Goal: Task Accomplishment & Management: Use online tool/utility

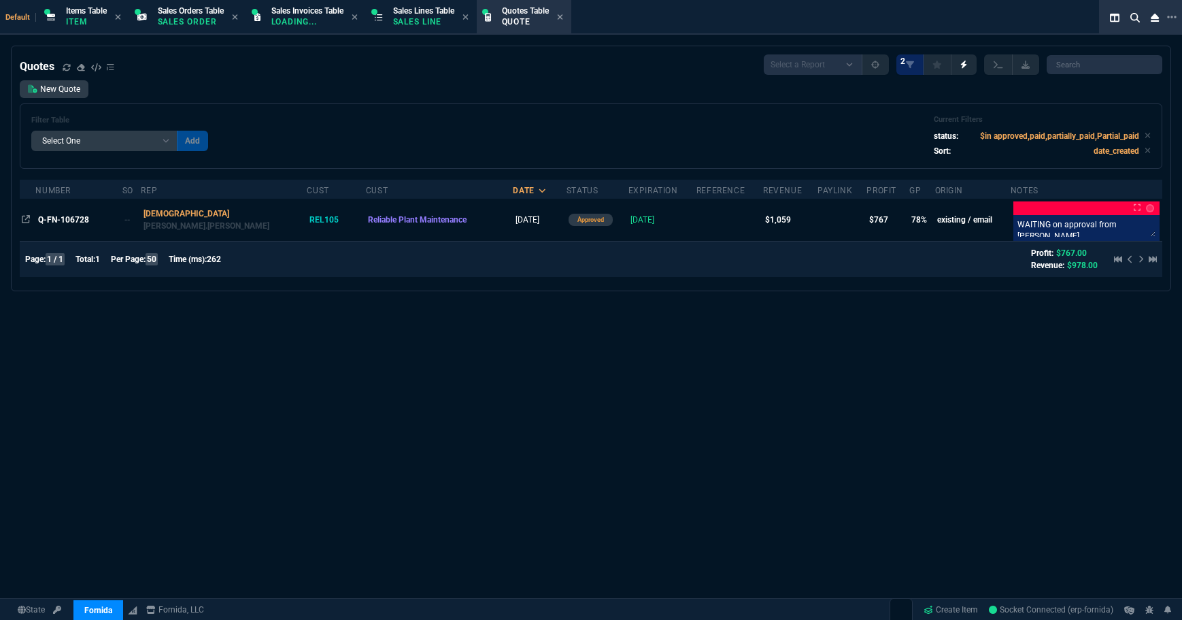
select select "12: [PERSON_NAME]"
select select
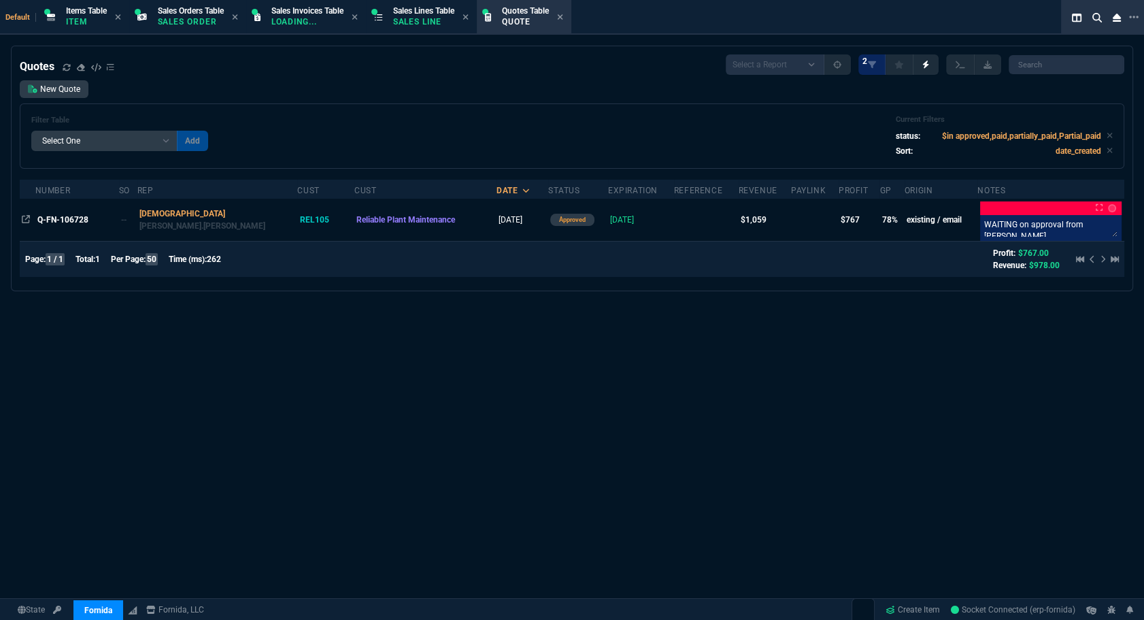
click at [860, 324] on div "Quotes Select a Report Fruit (MTD) APPROVED Quotes 2 New Quote Filter Table Sel…" at bounding box center [572, 378] width 1144 height 665
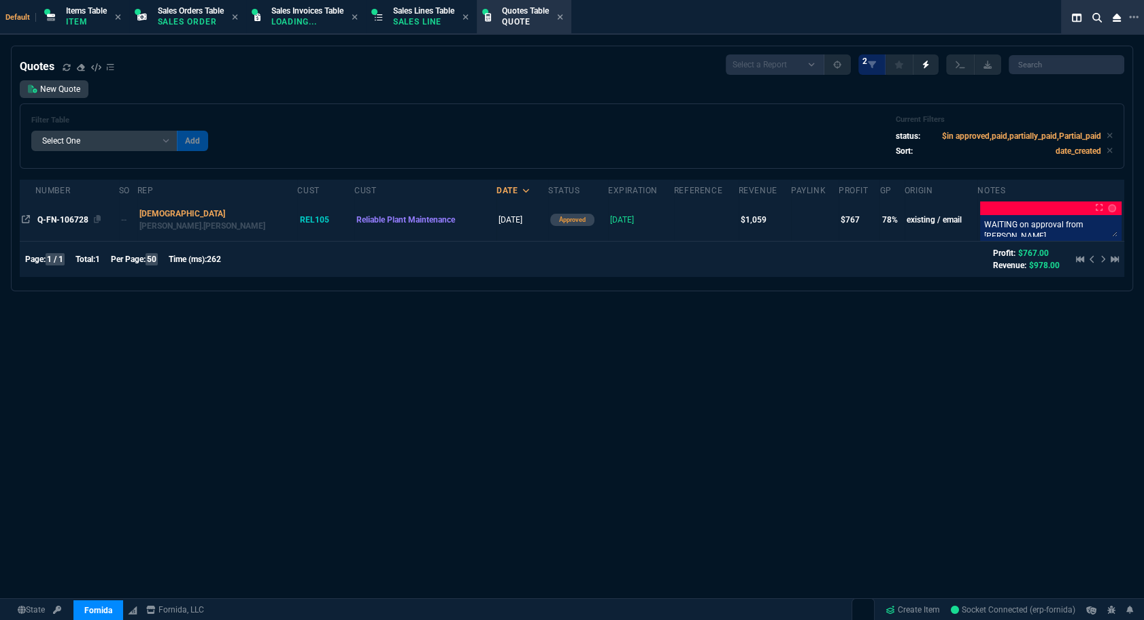
click at [76, 224] on div "Q-FN-106728" at bounding box center [77, 220] width 80 height 12
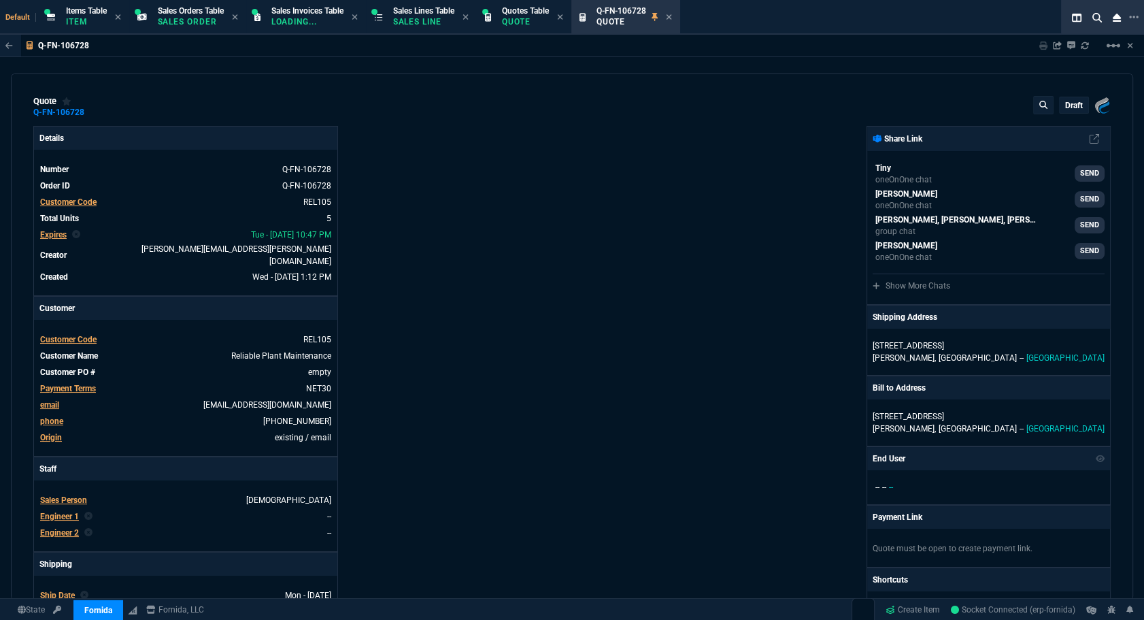
type input "100"
type input "250"
type input "12"
type input "14"
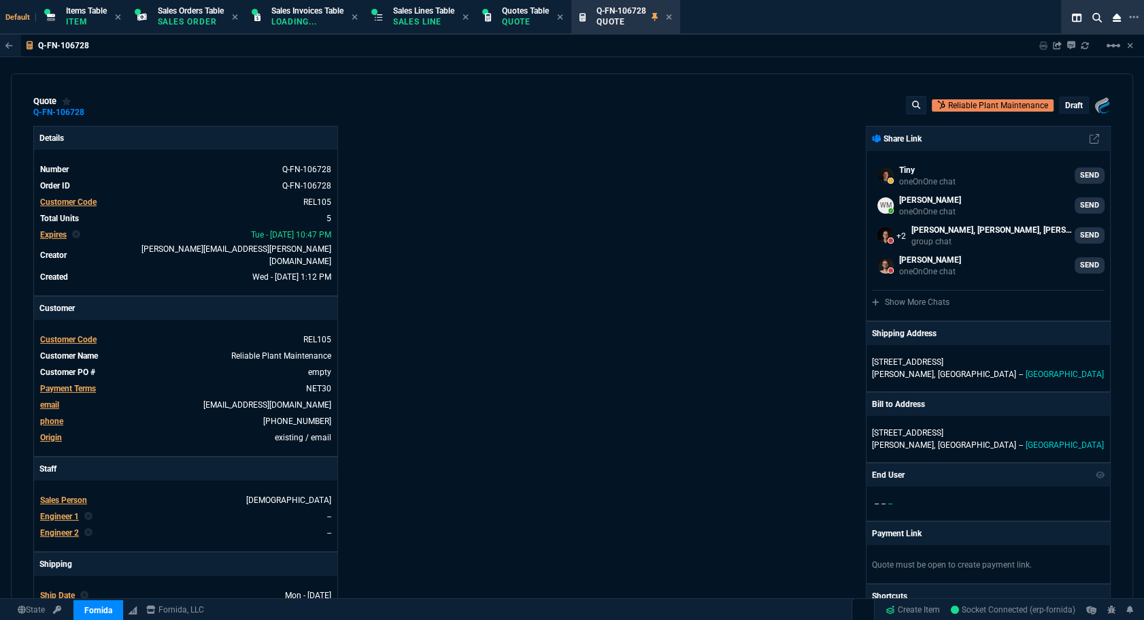
click at [707, 245] on div "Fornida, LLC 2609 Technology Dr Suite 300 Plano, TX 75074 Share Link Tiny oneOn…" at bounding box center [841, 497] width 539 height 743
click at [672, 19] on icon at bounding box center [669, 17] width 6 height 8
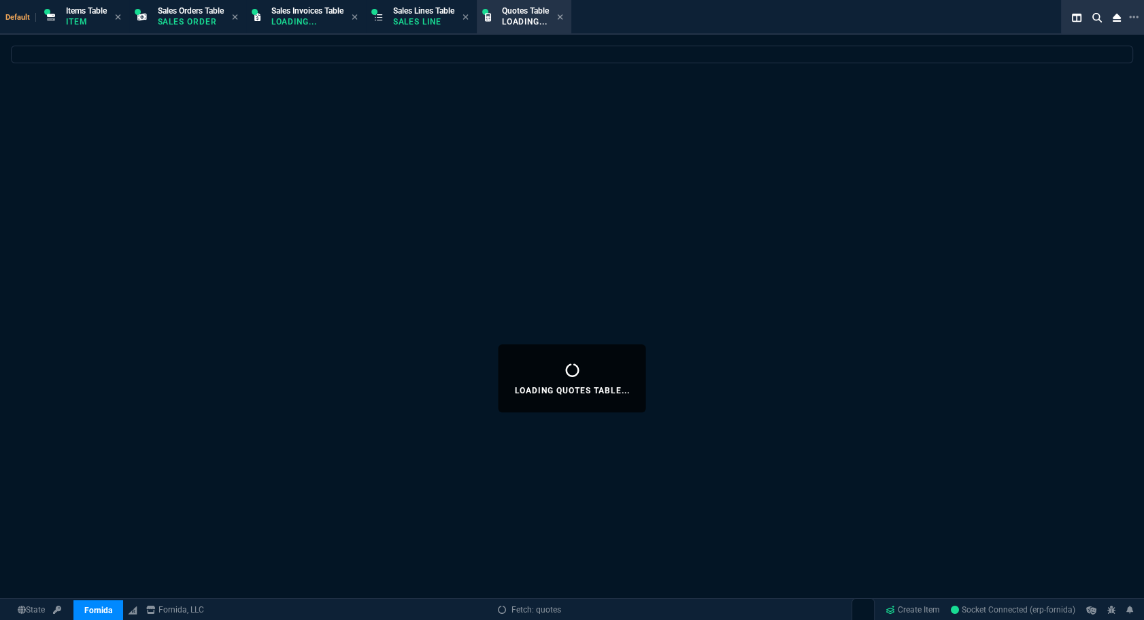
select select
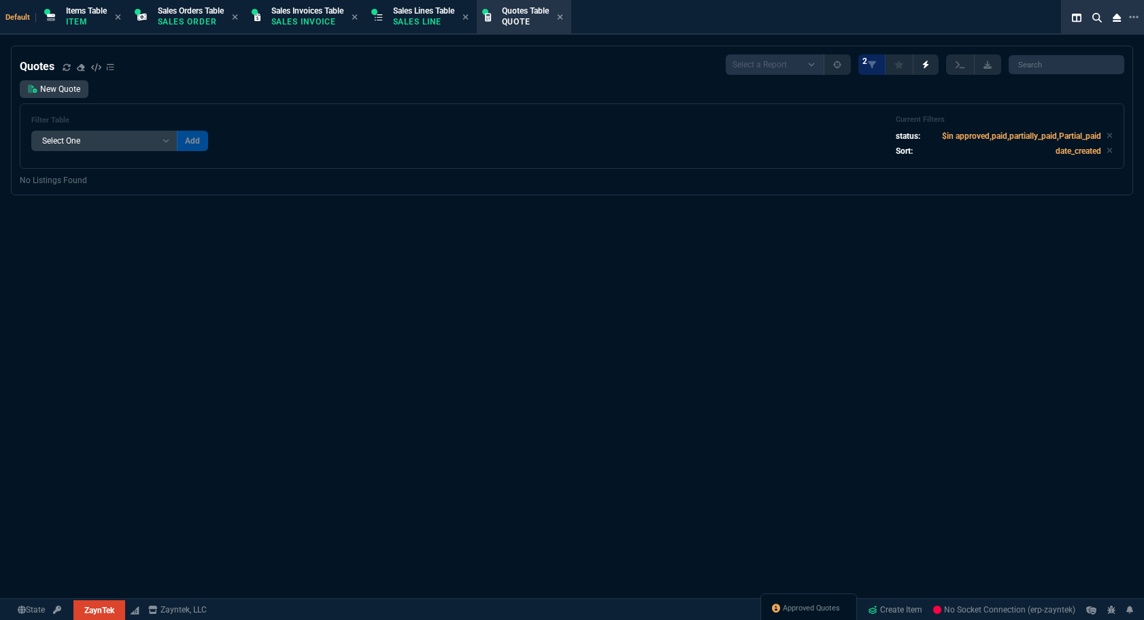
select select "12: [PERSON_NAME]"
select select
click at [852, 610] on div "Approved Quotes" at bounding box center [824, 608] width 73 height 12
click at [649, 273] on div "Quotes Select a Report Fruit (MTD) APPROVED Quotes 2 New Quote Filter Table Sel…" at bounding box center [572, 378] width 1144 height 665
click at [816, 603] on span "Approved Quotes" at bounding box center [826, 608] width 57 height 11
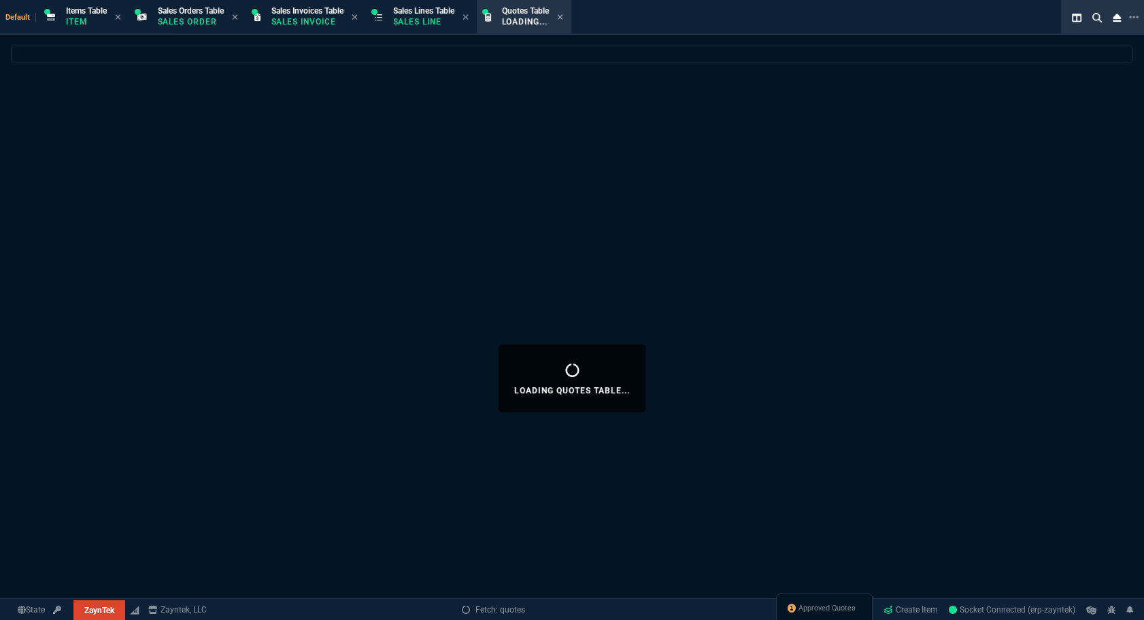
select select
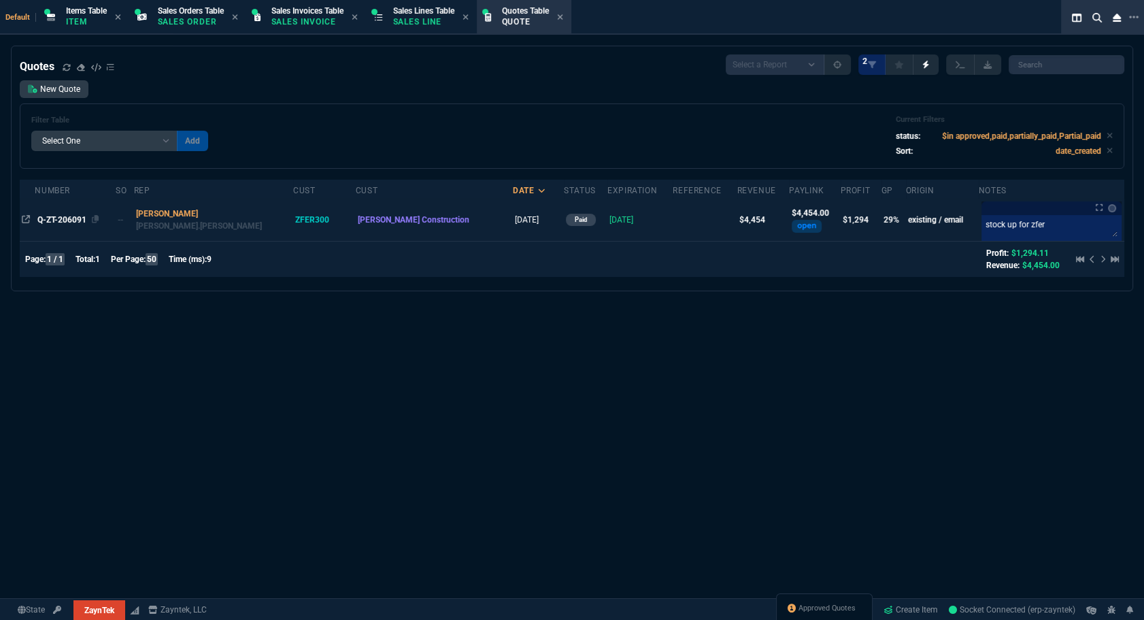
click at [72, 217] on span "Q-ZT-206091" at bounding box center [61, 220] width 49 height 10
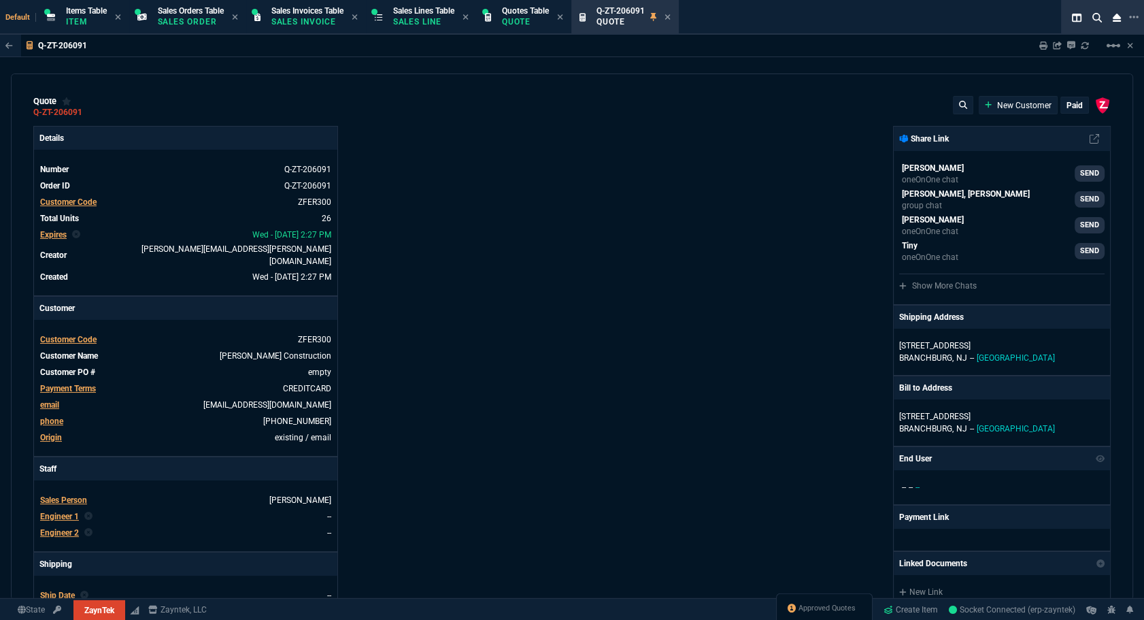
type input "35"
type input "61"
type input "32"
type input "81"
type input "21"
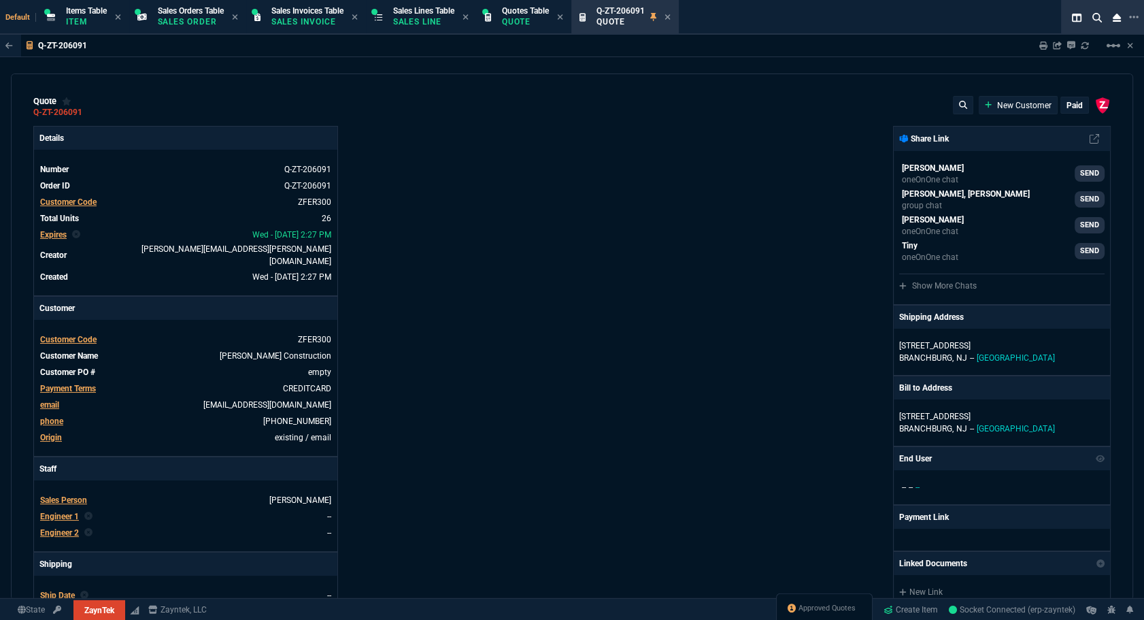
type input "7"
type input "-58"
type input "-22"
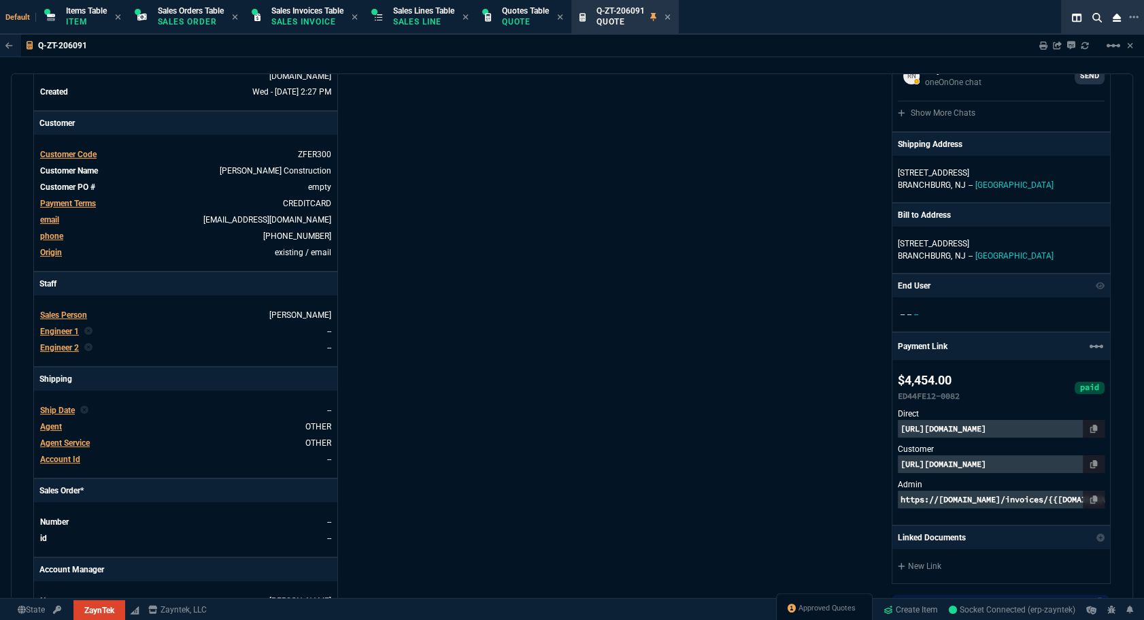
scroll to position [433, 0]
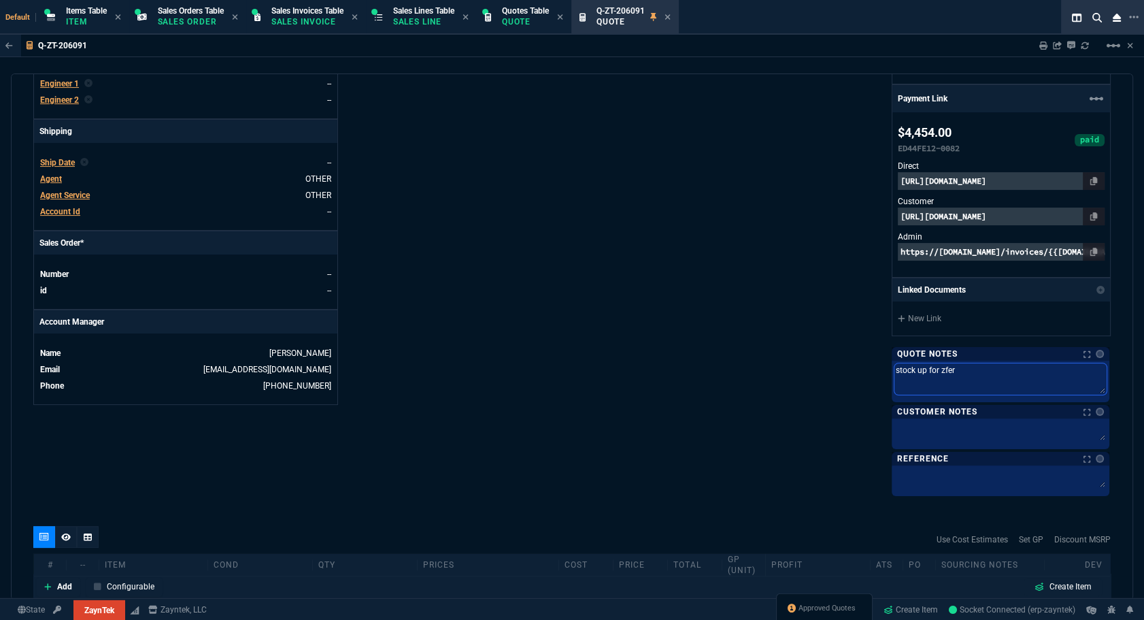
drag, startPoint x: 954, startPoint y: 375, endPoint x: 886, endPoint y: 363, distance: 69.7
click at [892, 363] on div "stock up for zfer stock up for zfer" at bounding box center [1001, 380] width 218 height 41
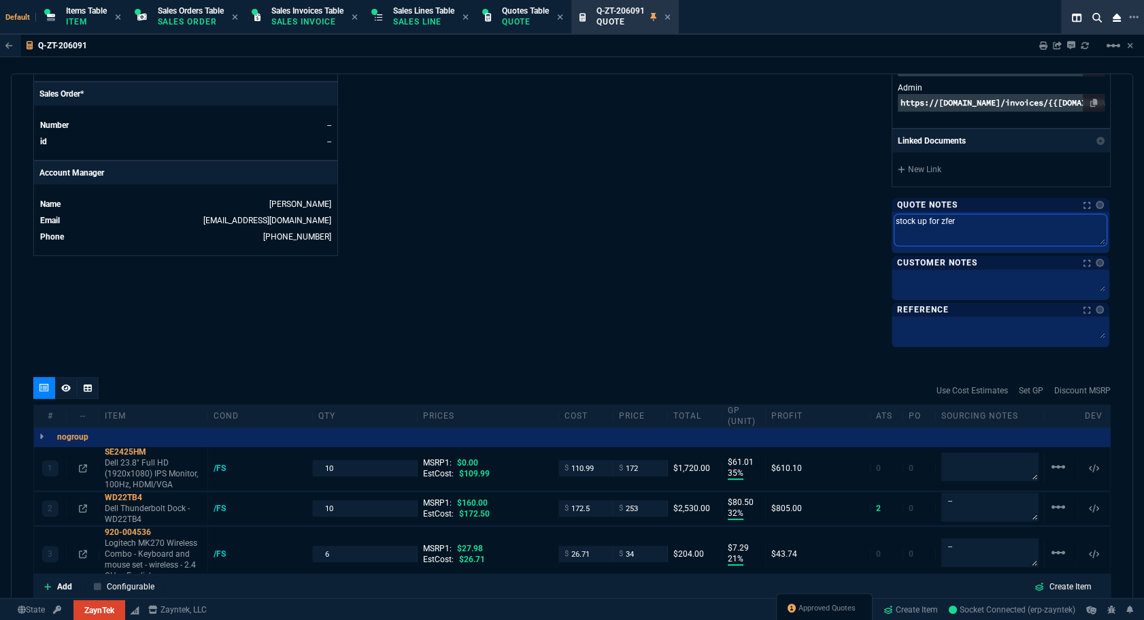
scroll to position [458, 0]
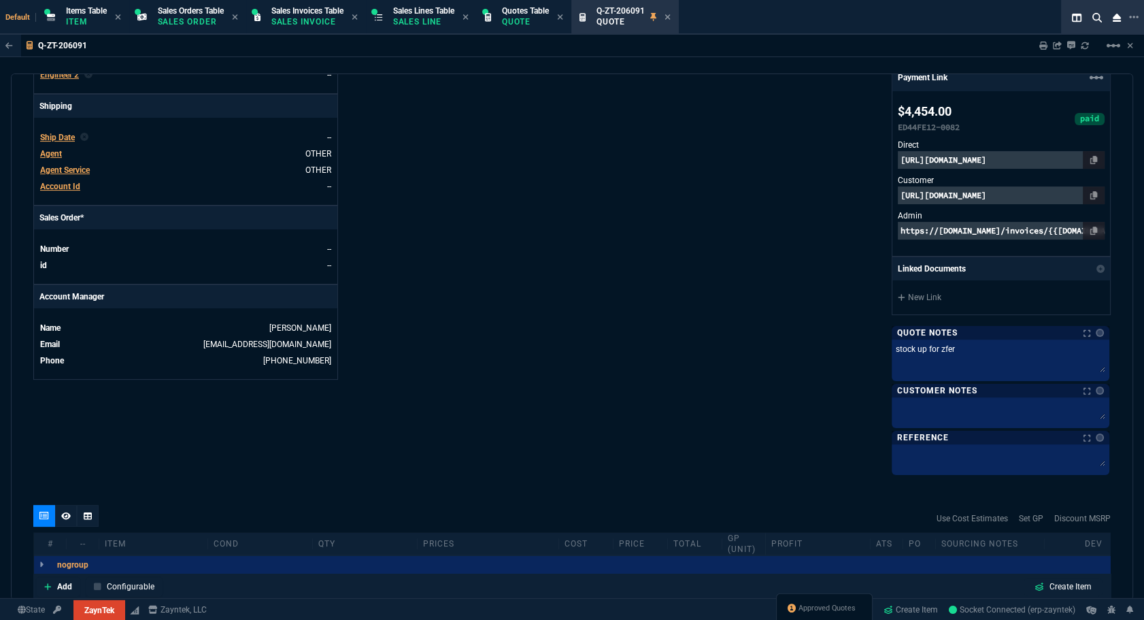
click at [62, 133] on span "Ship Date" at bounding box center [57, 138] width 35 height 10
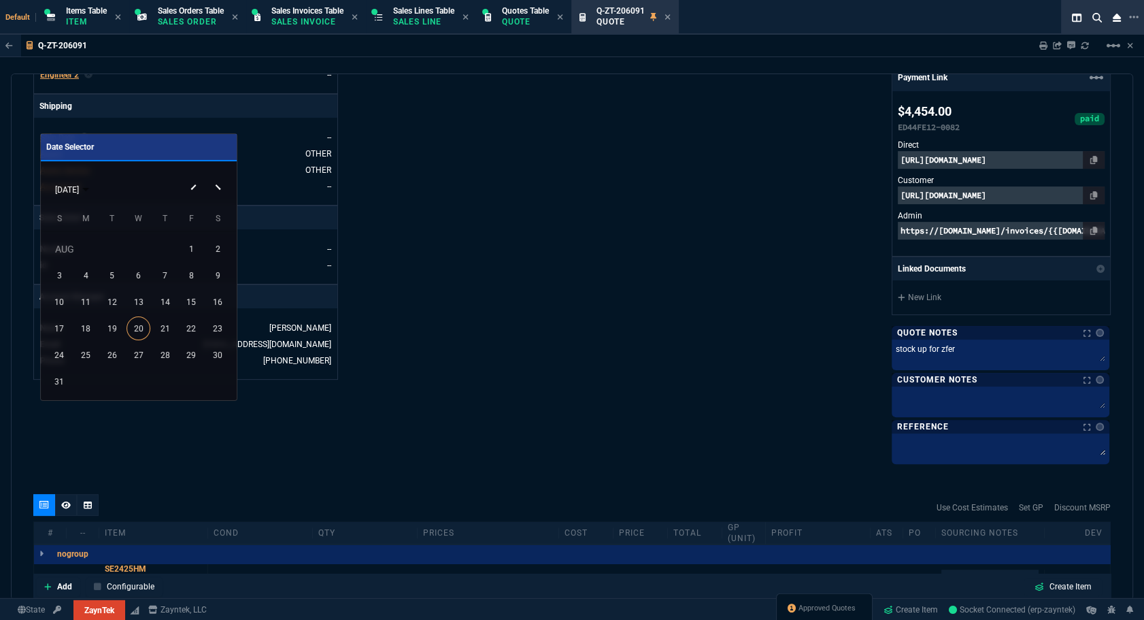
click at [76, 355] on div "25" at bounding box center [86, 355] width 24 height 24
click at [500, 318] on div "Details Number Q-ZT-206091 Order ID Q-ZT-206091 Customer Code ZFER300 Total Uni…" at bounding box center [302, 64] width 539 height 793
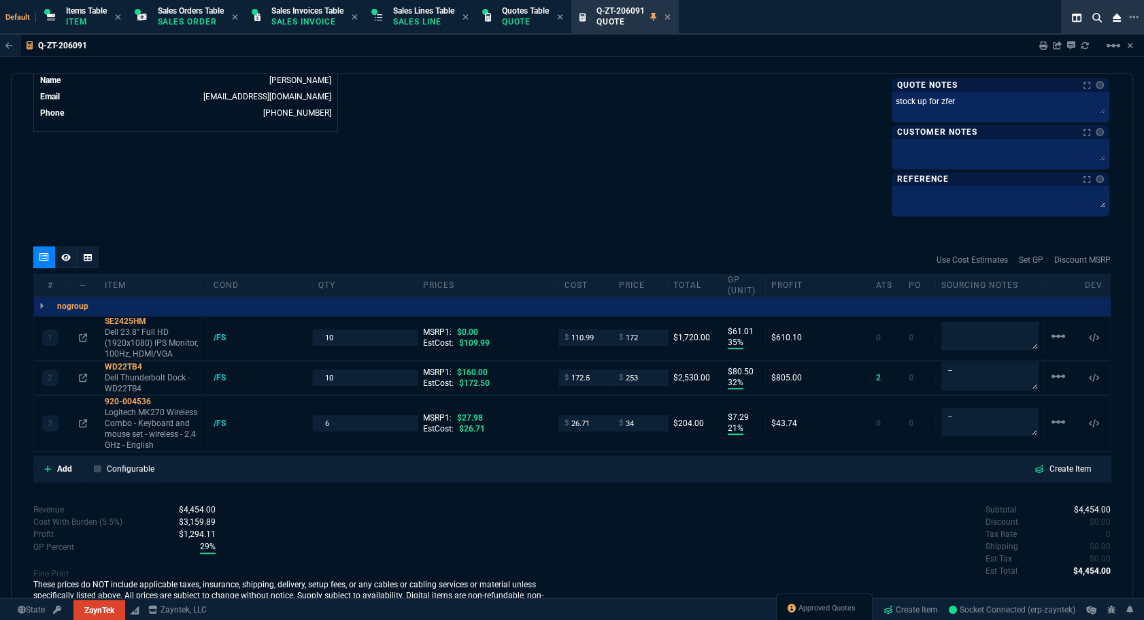
scroll to position [760, 0]
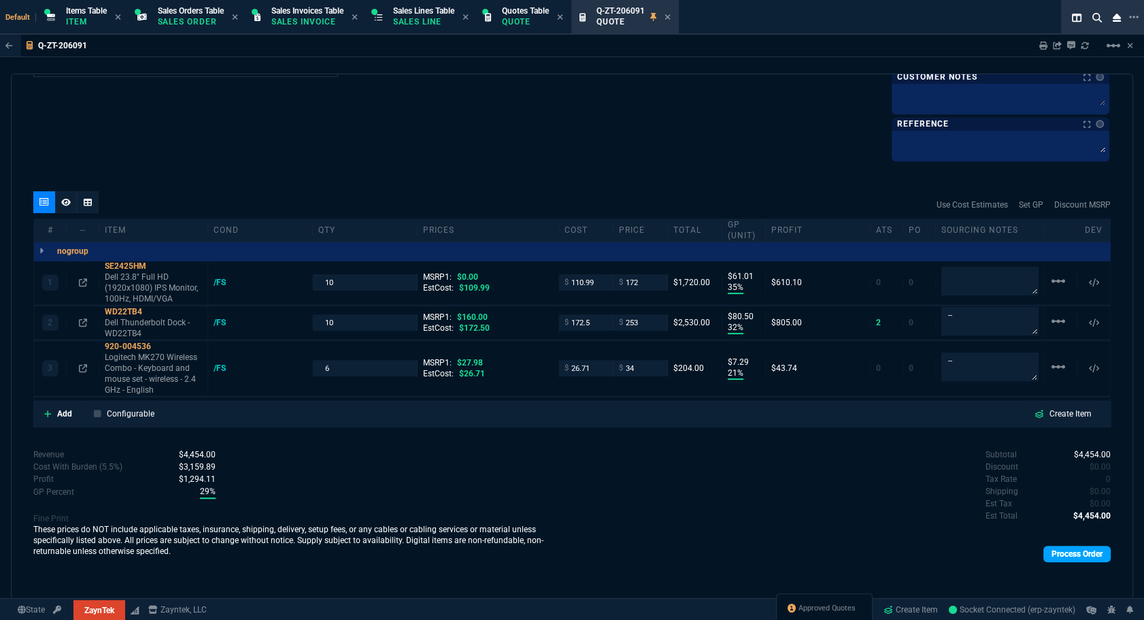
click at [1077, 546] on link "Process Order" at bounding box center [1076, 553] width 67 height 16
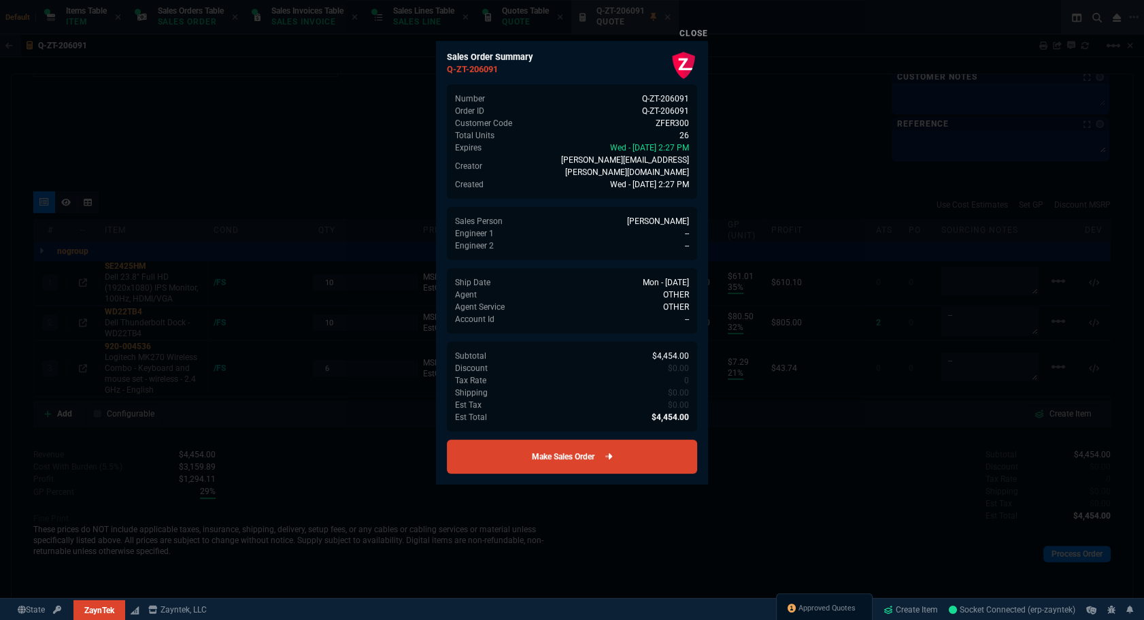
click at [574, 439] on link "Make Sales Order" at bounding box center [572, 456] width 250 height 34
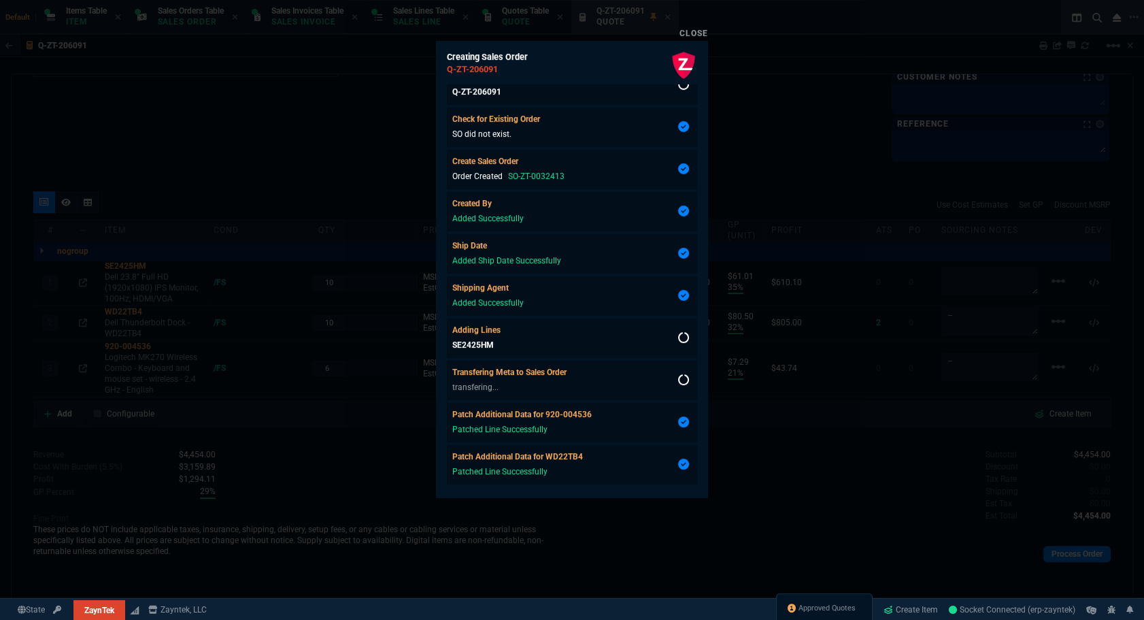
scroll to position [45, 0]
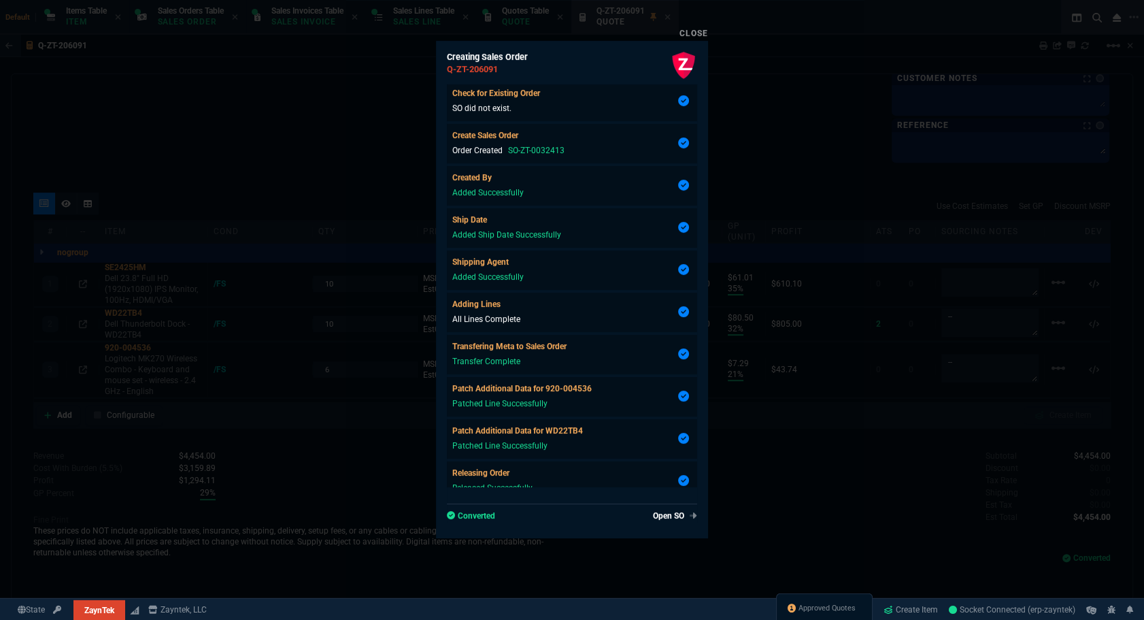
type input "35"
type input "61"
type input "32"
type input "81"
type input "21"
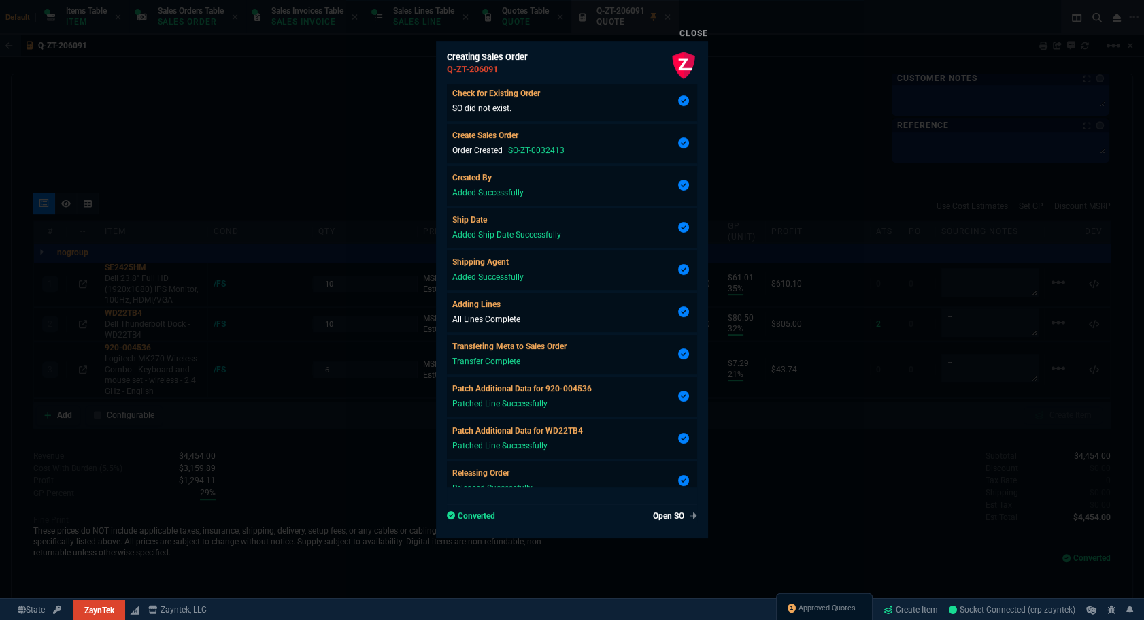
type input "7"
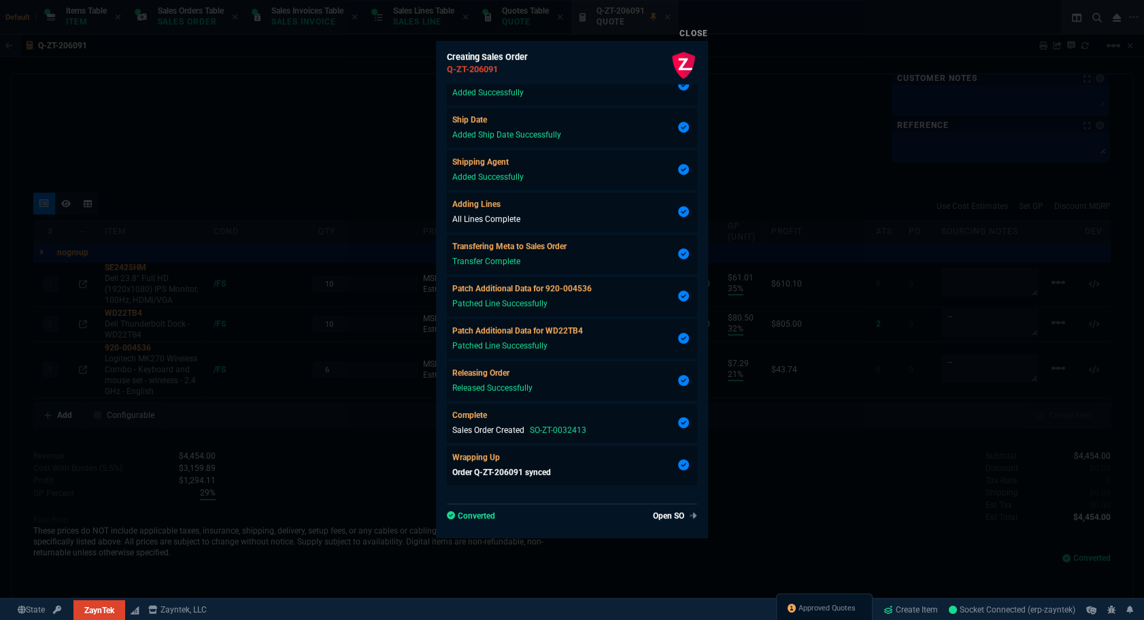
scroll to position [755, 0]
type input "-58"
type input "-22"
click at [658, 527] on div "Creating Sales Order Q-ZT-206091 Processing Q-ZT-206091 Proccessed Check for Ex…" at bounding box center [572, 289] width 272 height 496
click at [657, 515] on link "Open SO" at bounding box center [672, 515] width 50 height 12
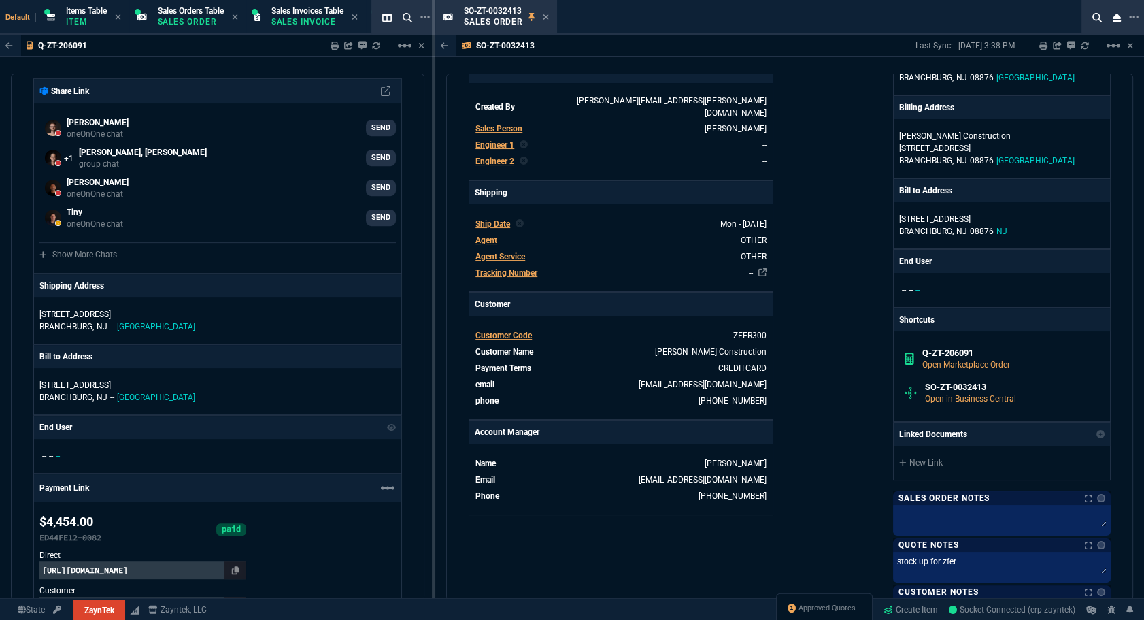
scroll to position [494, 0]
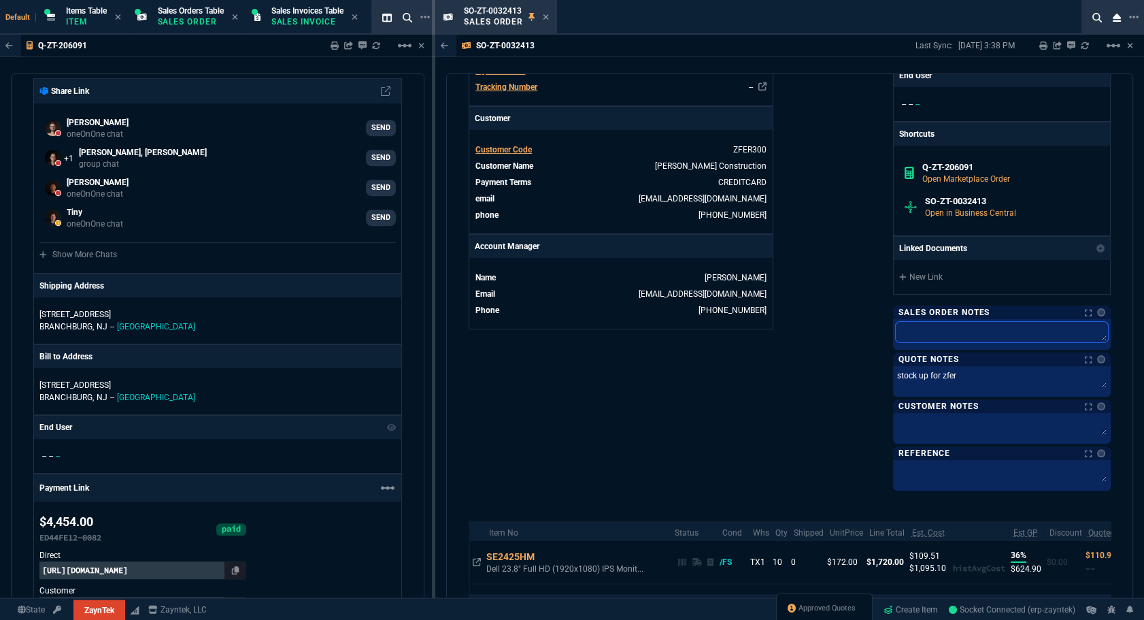
click at [942, 330] on textarea at bounding box center [1002, 332] width 212 height 20
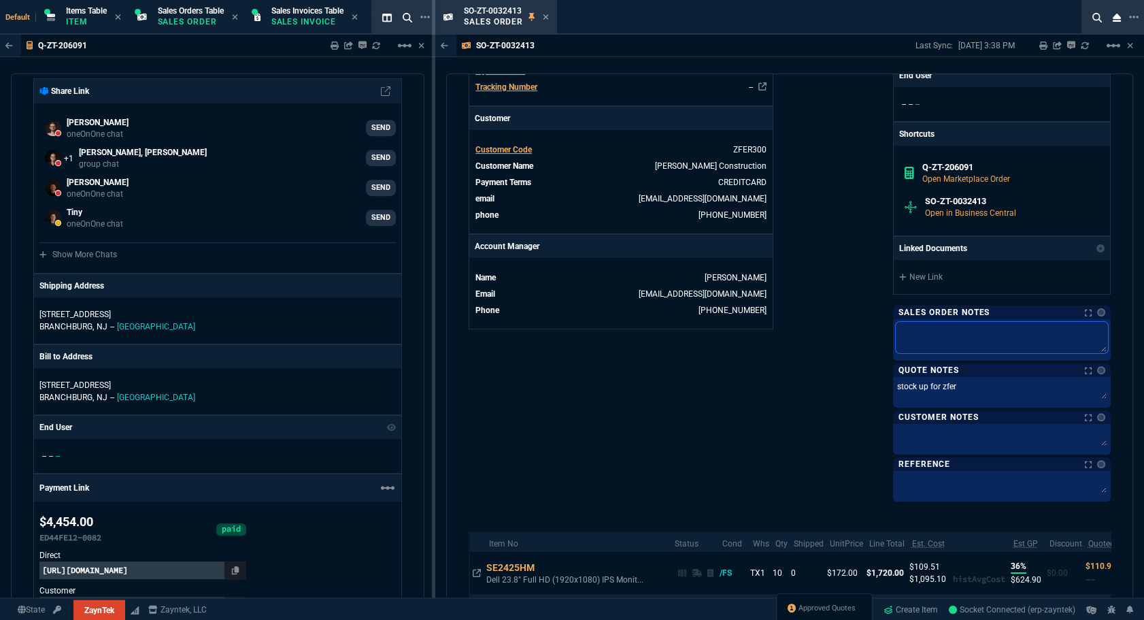
paste textarea "stock up for zfer"
type textarea "stock up for zfer"
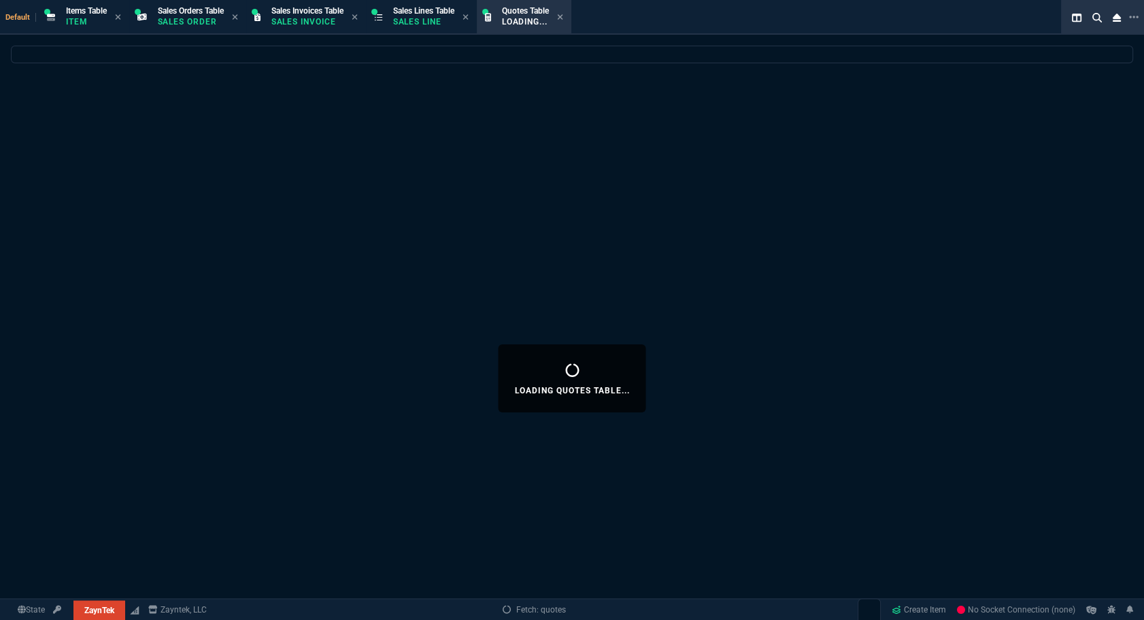
select select
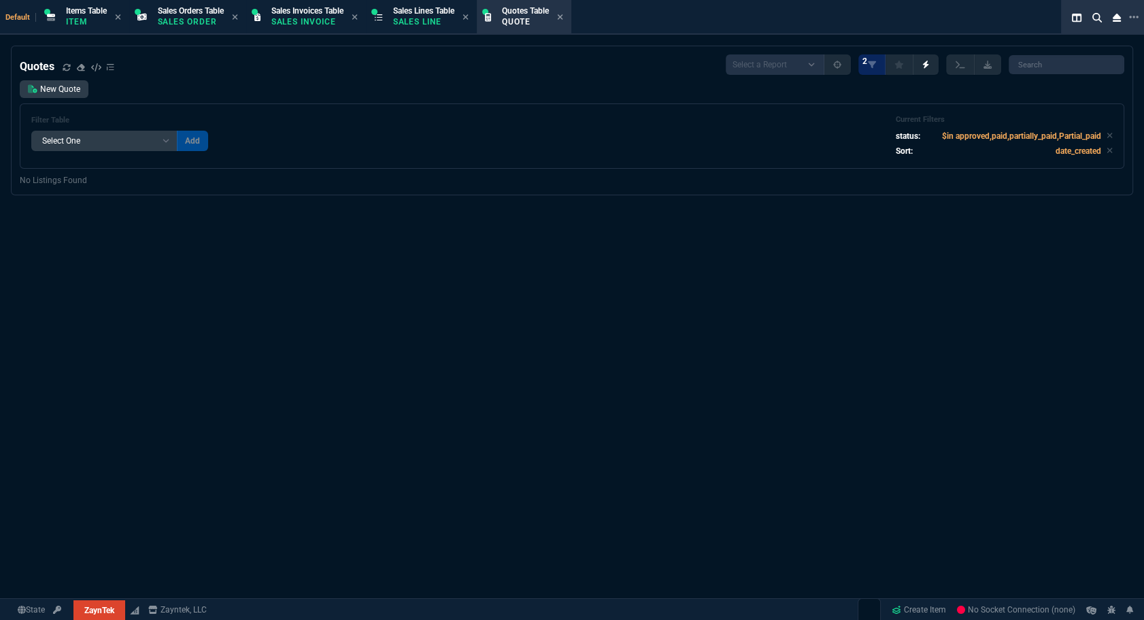
select select "12: [PERSON_NAME]"
